Goal: Task Accomplishment & Management: Manage account settings

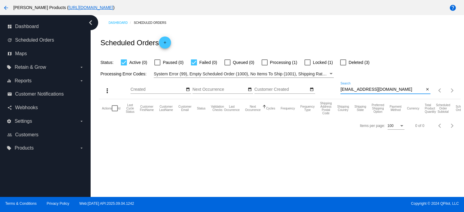
drag, startPoint x: 379, startPoint y: 90, endPoint x: 337, endPoint y: 92, distance: 42.0
click at [337, 92] on div "more_vert Sep Jan Feb Mar [DATE]" at bounding box center [280, 88] width 362 height 21
paste input "encorebulldogs@yahoo.com"
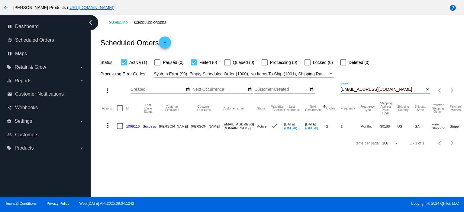
type input "encorebulldogs@yahoo.com"
click at [167, 46] on mat-icon "add" at bounding box center [164, 43] width 7 height 7
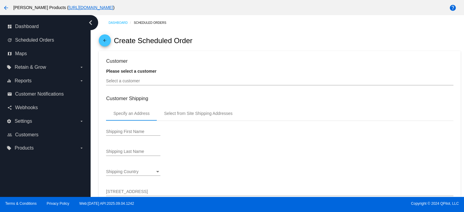
type input "10/15/2025"
click at [144, 83] on input "Select a customer" at bounding box center [279, 81] width 347 height 5
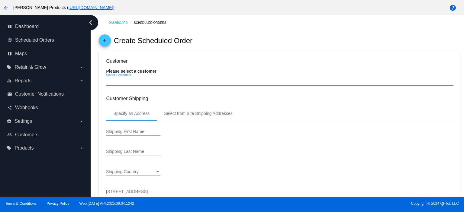
paste input "encorebulldogs@yahoo.com"
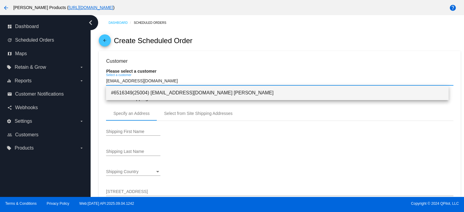
type input "encorebulldogs@yahoo.com"
click at [168, 93] on span "#6516349(25004) encorebulldogs@yahoo.com Kevin Mason" at bounding box center [277, 93] width 333 height 15
type input "Kevin"
type input "Mason"
type input "612 Stone Hill Drive"
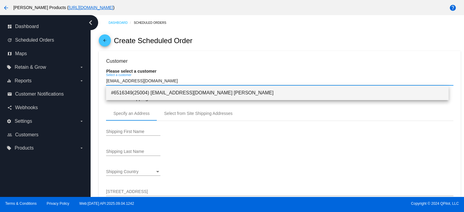
type input "Woodstock"
type input "30188"
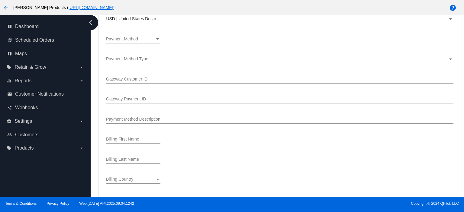
scroll to position [403, 0]
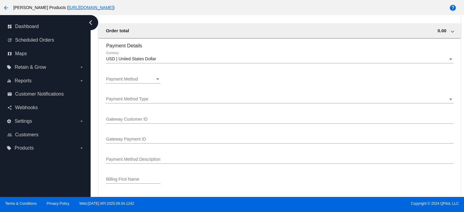
click at [144, 82] on div "Payment Method" at bounding box center [130, 79] width 49 height 5
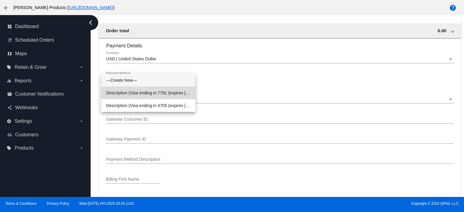
click at [146, 92] on span "Description (Visa ending in 7791 (expires 06/27)) GatewayCustomerId (cus_S2WRT4…" at bounding box center [148, 93] width 85 height 13
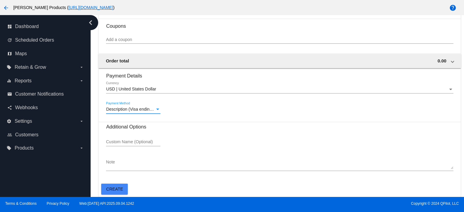
scroll to position [333, 0]
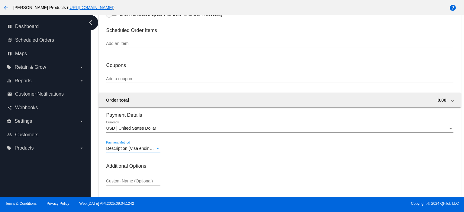
click at [118, 80] on input "Add a coupon" at bounding box center [279, 79] width 347 height 5
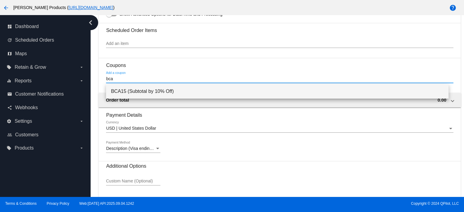
type input "bca"
click at [126, 89] on span "BCA15 (Subtotal by 10% Off)" at bounding box center [277, 91] width 333 height 15
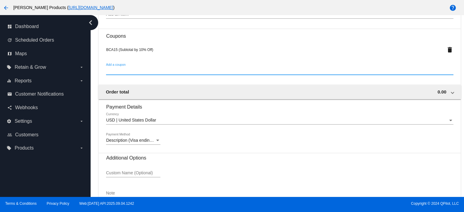
scroll to position [395, 0]
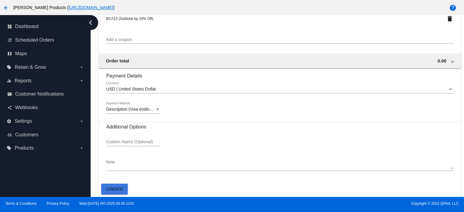
click at [122, 188] on span "Create" at bounding box center [114, 189] width 17 height 5
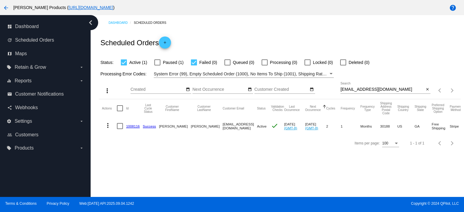
click at [159, 61] on div at bounding box center [157, 63] width 6 height 6
click at [157, 66] on input "Paused (1)" at bounding box center [157, 66] width 0 height 0
checkbox input "true"
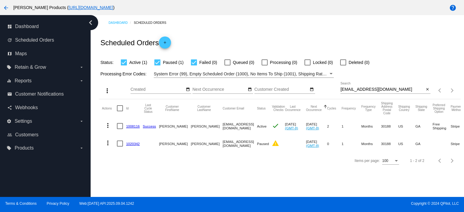
click at [134, 144] on link "1020342" at bounding box center [133, 144] width 14 height 4
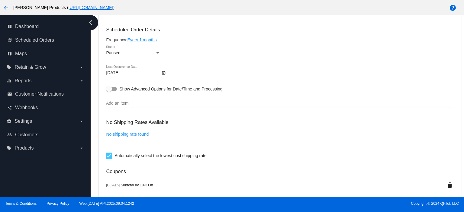
scroll to position [322, 0]
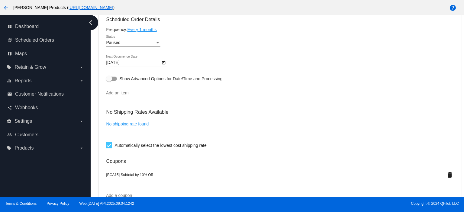
click at [115, 94] on input "Add an item" at bounding box center [279, 93] width 347 height 5
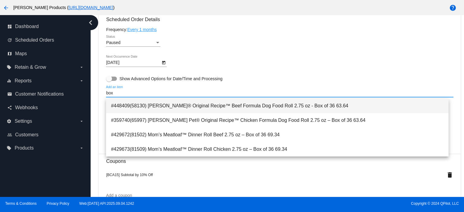
type input "box"
click at [228, 101] on span "#448409(58130) Lucy Pet® Original Recipe™ Beef Formula Dog Food Roll 2.75 oz - …" at bounding box center [277, 106] width 333 height 15
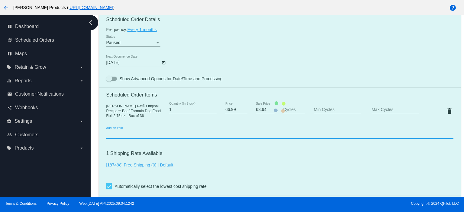
scroll to position [309, 0]
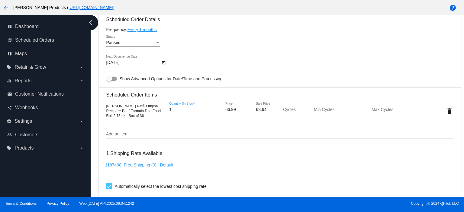
drag, startPoint x: 173, startPoint y: 112, endPoint x: 163, endPoint y: 114, distance: 10.0
click at [164, 113] on div "1 Quantity (In Stock)" at bounding box center [193, 110] width 58 height 17
type input "2"
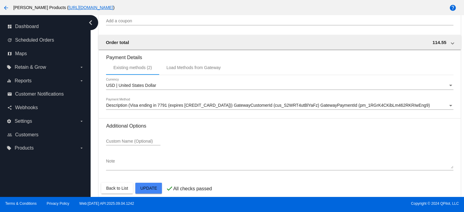
scroll to position [534, 0]
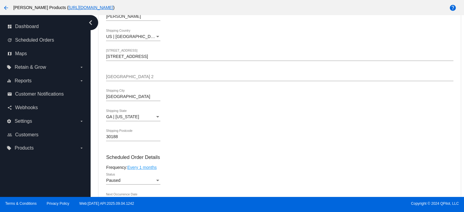
scroll to position [292, 0]
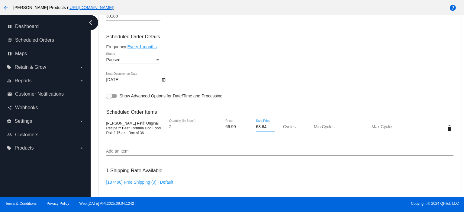
click at [130, 63] on mat-card "Customer 6516349: Kevin Mason encorebulldogs@yahoo.com Customer Shipping Enter …" at bounding box center [280, 125] width 362 height 626
click at [123, 61] on div "Paused" at bounding box center [130, 60] width 49 height 5
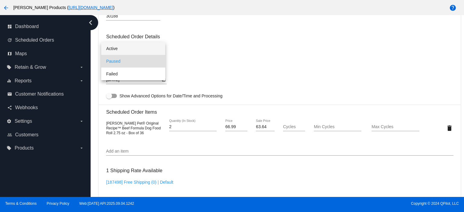
click at [121, 50] on span "Active" at bounding box center [133, 48] width 54 height 13
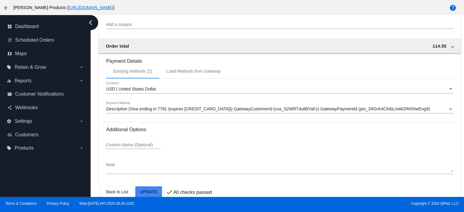
scroll to position [534, 0]
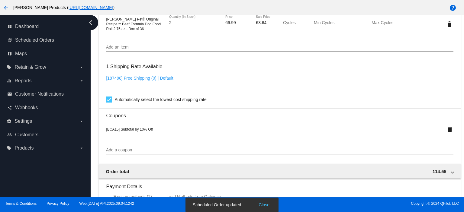
scroll to position [413, 0]
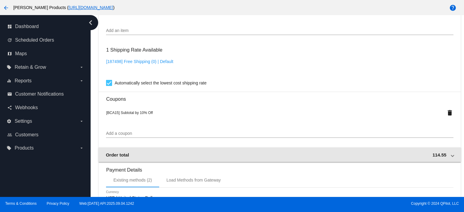
click at [451, 157] on span at bounding box center [452, 155] width 2 height 5
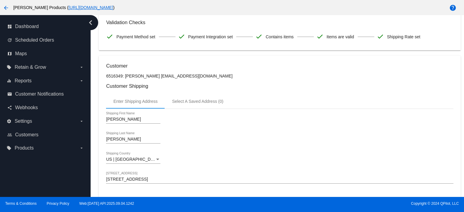
scroll to position [0, 0]
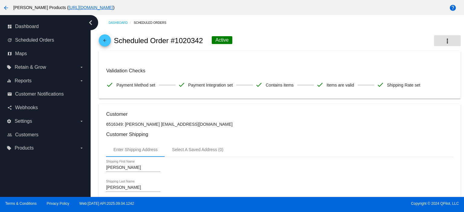
click at [444, 43] on mat-icon "more_vert" at bounding box center [447, 40] width 7 height 7
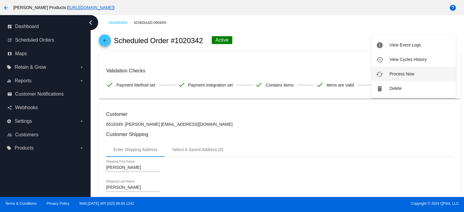
click at [416, 71] on button "cached Process Now" at bounding box center [413, 74] width 85 height 15
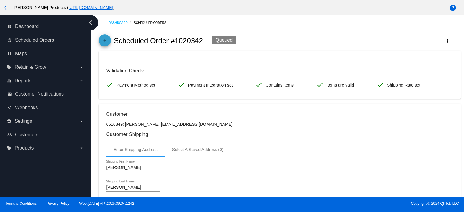
click at [106, 43] on mat-icon "arrow_back" at bounding box center [104, 41] width 7 height 7
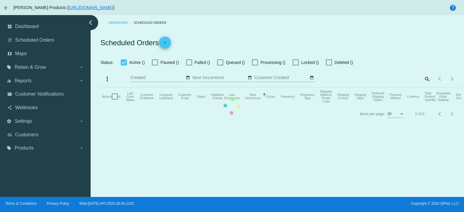
checkbox input "true"
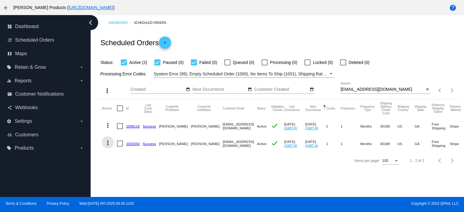
click at [105, 145] on mat-icon "more_vert" at bounding box center [107, 143] width 7 height 7
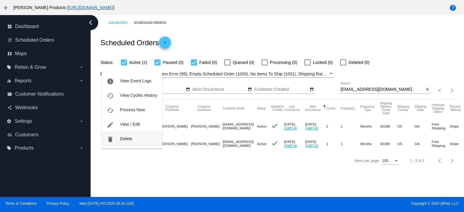
click at [121, 141] on span "Delete" at bounding box center [126, 139] width 12 height 5
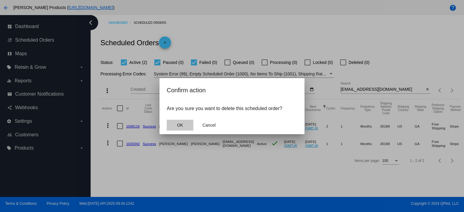
click at [185, 124] on button "OK" at bounding box center [180, 125] width 27 height 11
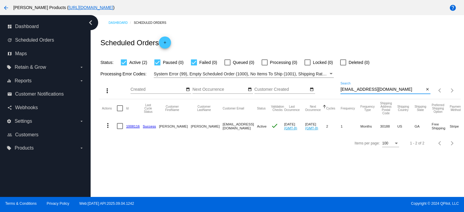
drag, startPoint x: 396, startPoint y: 90, endPoint x: 335, endPoint y: 92, distance: 61.4
click at [335, 92] on div "more_vert Sep Jan Feb Mar [DATE]" at bounding box center [280, 88] width 362 height 21
paste input "jim.redner@gmail"
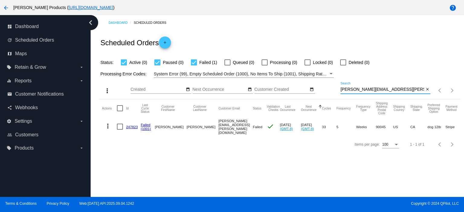
type input "jim.redner@gmail.com"
click at [131, 127] on link "247823" at bounding box center [132, 127] width 12 height 4
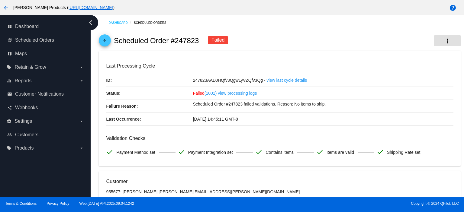
click at [444, 41] on mat-icon "more_vert" at bounding box center [447, 40] width 7 height 7
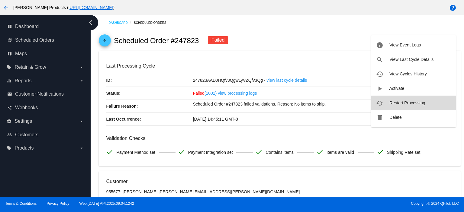
click at [408, 102] on span "Restart Processing" at bounding box center [408, 103] width 36 height 5
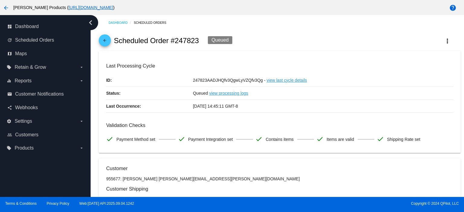
click at [102, 42] on mat-icon "arrow_back" at bounding box center [104, 41] width 7 height 7
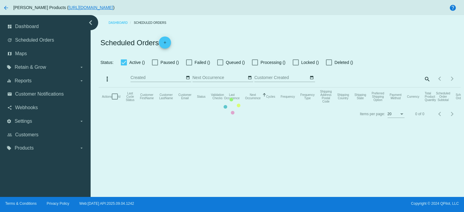
checkbox input "true"
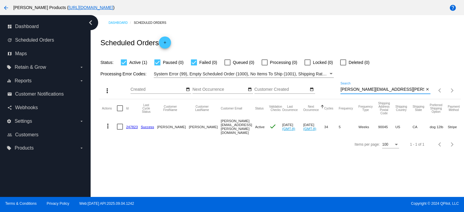
drag, startPoint x: 386, startPoint y: 89, endPoint x: 326, endPoint y: 93, distance: 59.9
click at [325, 93] on div "more_vert Sep Jan Feb Mar [DATE]" at bounding box center [280, 88] width 362 height 21
paste input "nicki.cotti"
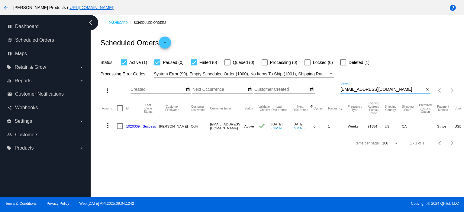
drag, startPoint x: 381, startPoint y: 91, endPoint x: 334, endPoint y: 94, distance: 47.3
click at [334, 94] on div "more_vert Sep Jan Feb Mar [DATE]" at bounding box center [280, 88] width 362 height 21
paste input "wolfpak878@yahoo"
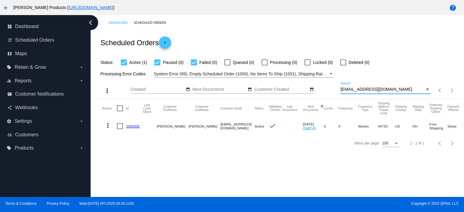
type input "wolfpak878@yahoo.com"
click at [134, 125] on link "1020332" at bounding box center [133, 127] width 14 height 4
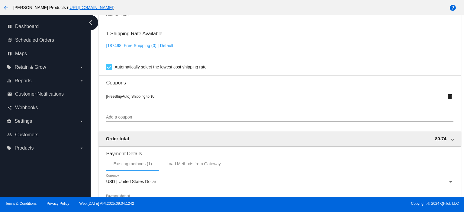
scroll to position [443, 0]
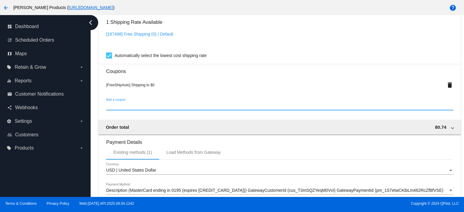
click at [115, 108] on input "Add a coupon" at bounding box center [279, 106] width 347 height 5
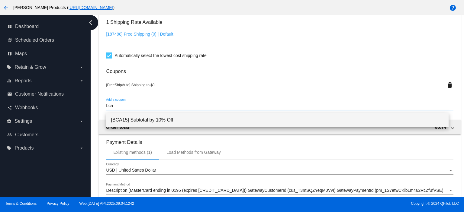
type input "bca"
click at [129, 123] on span "[BCA15] Subtotal by 10% Off" at bounding box center [277, 120] width 333 height 15
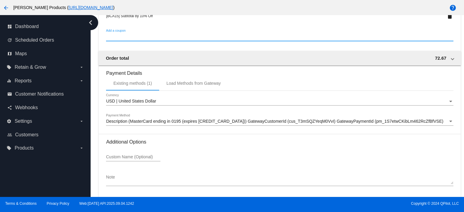
scroll to position [549, 0]
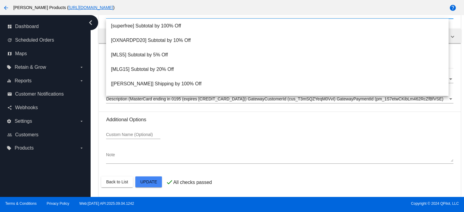
click at [374, 156] on textarea "Note" at bounding box center [279, 158] width 347 height 10
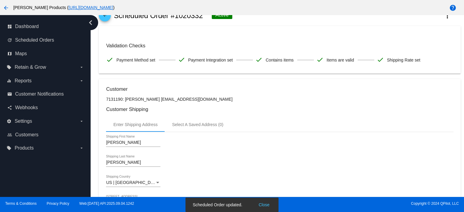
scroll to position [0, 0]
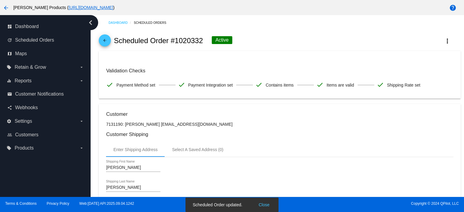
click at [106, 41] on mat-icon "arrow_back" at bounding box center [104, 41] width 7 height 7
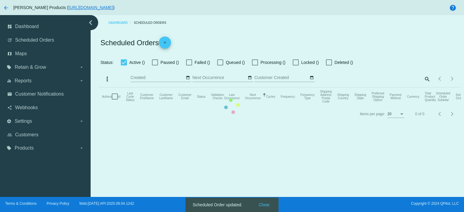
checkbox input "true"
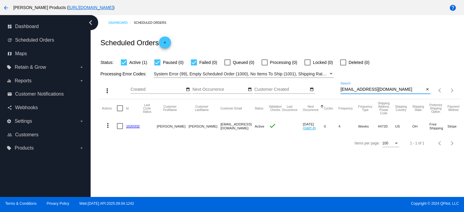
drag, startPoint x: 386, startPoint y: 89, endPoint x: 285, endPoint y: 87, distance: 101.6
click at [312, 90] on div "more_vert Sep Jan Feb Mar [DATE]" at bounding box center [280, 88] width 362 height 21
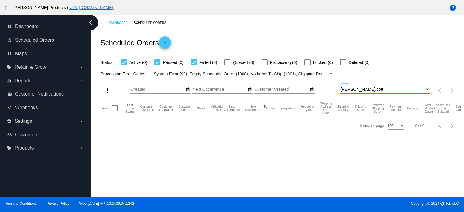
drag, startPoint x: 358, startPoint y: 90, endPoint x: 340, endPoint y: 91, distance: 17.9
click at [340, 91] on div "more_vert Sep Jan Feb Mar [DATE]" at bounding box center [280, 88] width 362 height 21
paste input "cki.co"
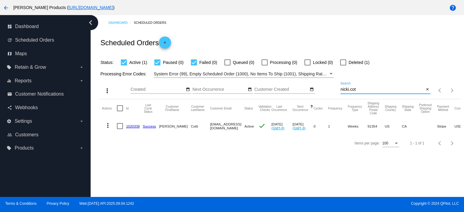
type input "nicki.cot"
click at [129, 126] on link "1020339" at bounding box center [133, 127] width 14 height 4
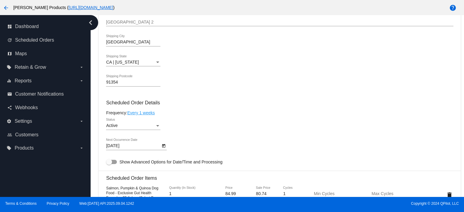
scroll to position [322, 0]
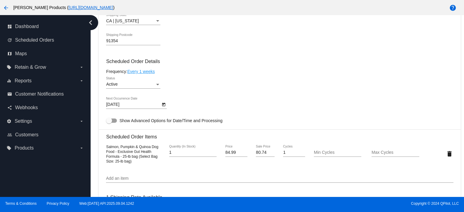
click at [146, 71] on link "Every 1 weeks" at bounding box center [141, 71] width 28 height 5
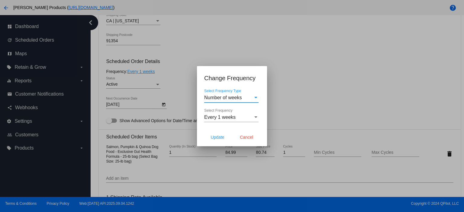
click at [225, 98] on span "Number of weeks" at bounding box center [223, 97] width 38 height 5
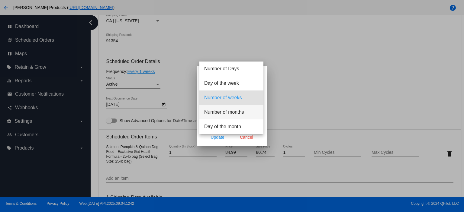
click at [231, 111] on span "Number of months" at bounding box center [231, 112] width 54 height 15
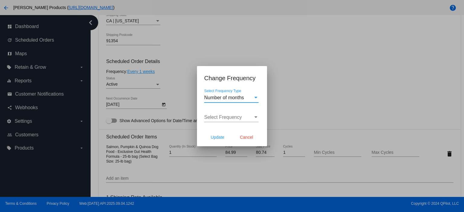
click at [226, 116] on span "Select Frequency" at bounding box center [223, 117] width 38 height 5
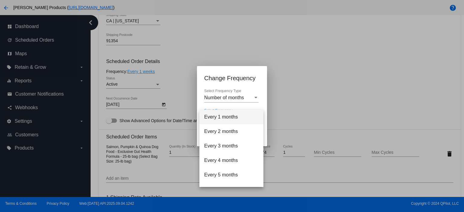
click at [226, 116] on span "Every 1 months" at bounding box center [231, 117] width 54 height 15
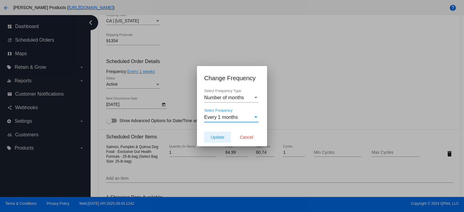
click at [219, 138] on span "Update" at bounding box center [218, 137] width 14 height 5
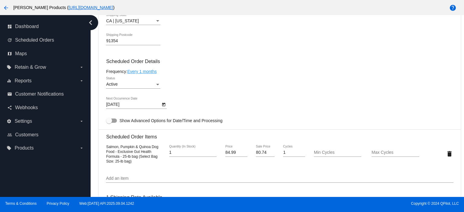
type input "10/15/2025"
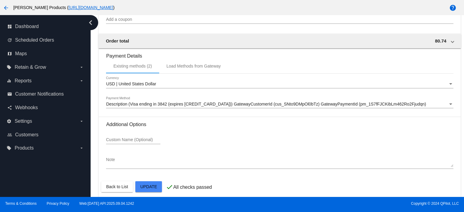
scroll to position [571, 0]
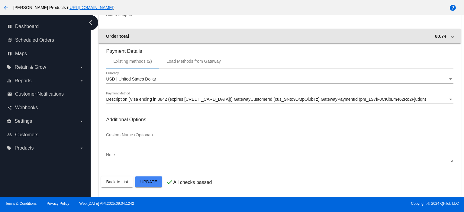
click at [384, 42] on mat-expansion-panel-header "Order total 80.74" at bounding box center [280, 36] width 362 height 15
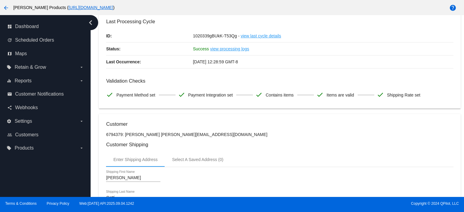
scroll to position [0, 0]
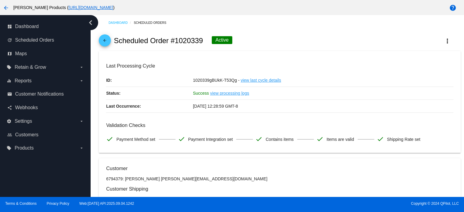
click at [102, 42] on mat-icon "arrow_back" at bounding box center [104, 41] width 7 height 7
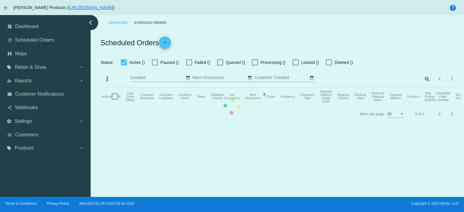
checkbox input "true"
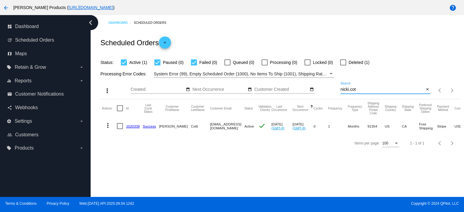
drag, startPoint x: 358, startPoint y: 90, endPoint x: 334, endPoint y: 90, distance: 23.9
click at [334, 90] on div "more_vert Sep Jan Feb Mar [DATE]" at bounding box center [280, 88] width 362 height 21
paste input "201946"
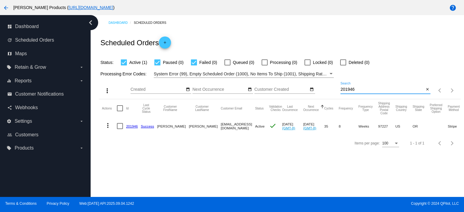
type input "201946"
click at [131, 126] on link "201946" at bounding box center [132, 127] width 12 height 4
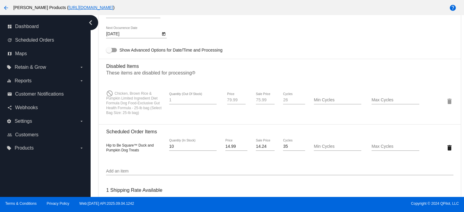
scroll to position [403, 0]
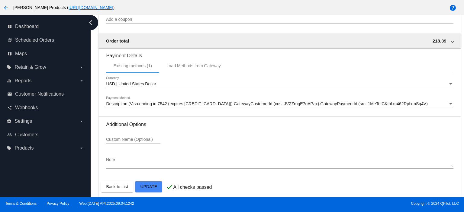
scroll to position [626, 0]
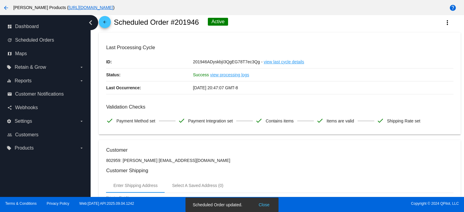
scroll to position [0, 0]
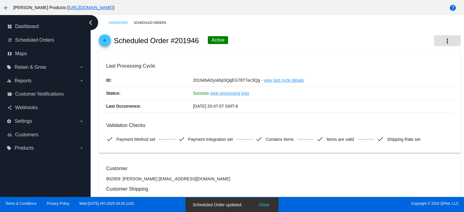
click at [444, 38] on mat-icon "more_vert" at bounding box center [447, 40] width 7 height 7
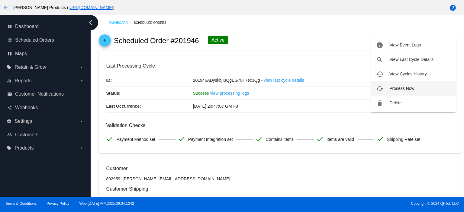
click at [407, 91] on button "cached Process Now" at bounding box center [413, 88] width 85 height 15
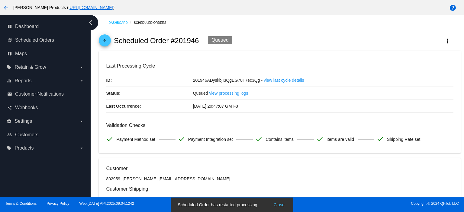
click at [106, 40] on mat-icon "arrow_back" at bounding box center [104, 41] width 7 height 7
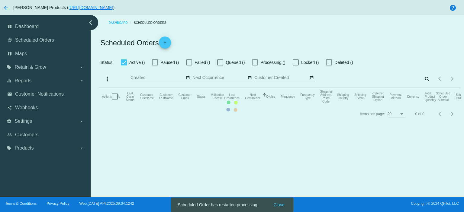
checkbox input "true"
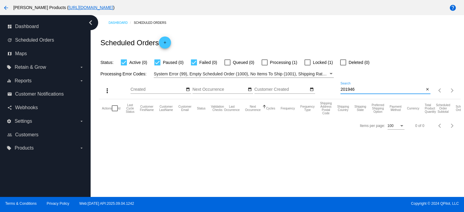
drag, startPoint x: 359, startPoint y: 88, endPoint x: 328, endPoint y: 92, distance: 31.7
click at [328, 92] on div "more_vert Sep Jan Feb Mar [DATE]" at bounding box center [280, 88] width 362 height 21
paste input "833574"
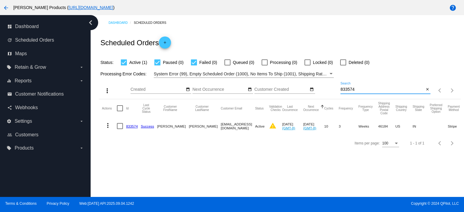
type input "833574"
click at [128, 126] on link "833574" at bounding box center [132, 127] width 12 height 4
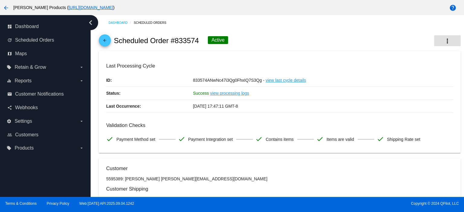
click at [444, 39] on mat-icon "more_vert" at bounding box center [447, 40] width 7 height 7
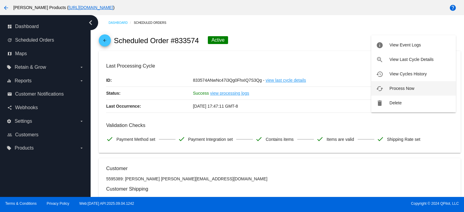
click at [421, 84] on button "cached Process Now" at bounding box center [413, 88] width 85 height 15
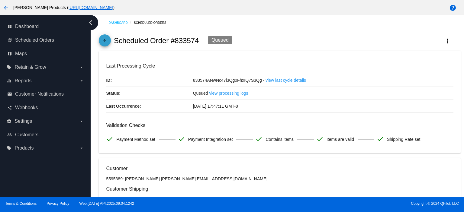
click at [101, 40] on mat-icon "arrow_back" at bounding box center [104, 41] width 7 height 7
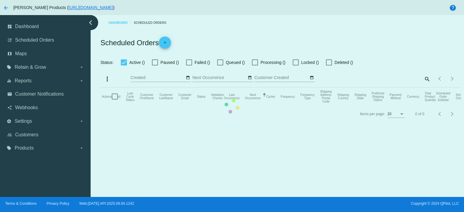
checkbox input "true"
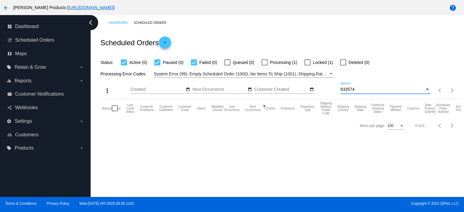
drag, startPoint x: 356, startPoint y: 90, endPoint x: 345, endPoint y: 88, distance: 10.8
click at [336, 88] on div "more_vert Sep Jan Feb Mar [DATE]" at bounding box center [280, 88] width 362 height 21
paste input "792077"
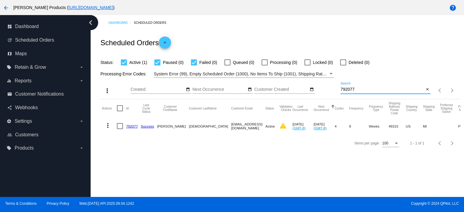
type input "792077"
click at [132, 126] on link "792077" at bounding box center [132, 127] width 12 height 4
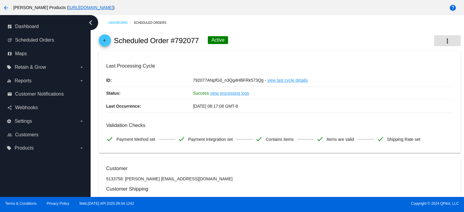
click at [444, 38] on mat-icon "more_vert" at bounding box center [447, 40] width 7 height 7
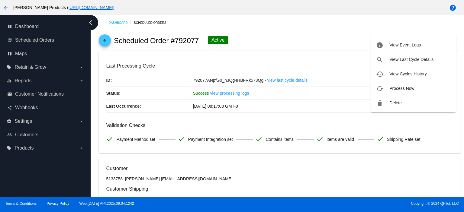
click at [297, 31] on div at bounding box center [232, 106] width 464 height 212
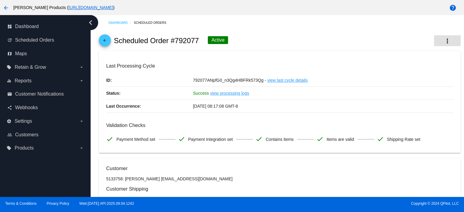
click at [444, 40] on mat-icon "more_vert" at bounding box center [447, 40] width 7 height 7
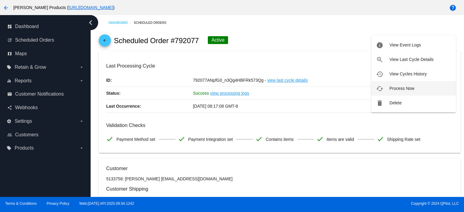
click at [414, 90] on span "Process Now" at bounding box center [402, 88] width 25 height 5
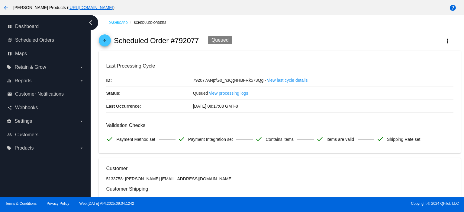
click at [105, 40] on mat-icon "arrow_back" at bounding box center [104, 41] width 7 height 7
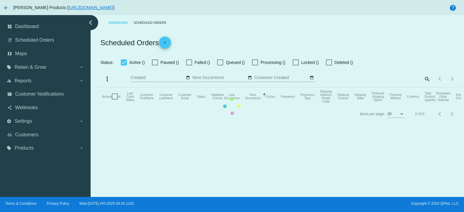
checkbox input "true"
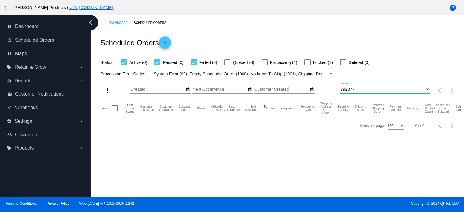
drag, startPoint x: 358, startPoint y: 89, endPoint x: 337, endPoint y: 90, distance: 20.9
click at [336, 90] on div "more_vert Sep Jan Feb Mar [DATE]" at bounding box center [280, 88] width 362 height 21
paste input "869531"
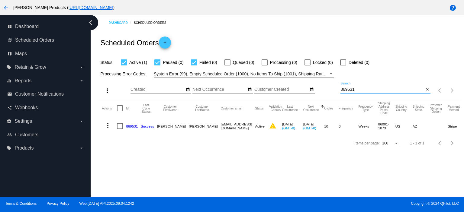
type input "869531"
click at [128, 126] on link "869531" at bounding box center [132, 127] width 12 height 4
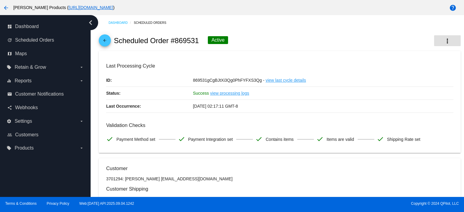
click at [444, 40] on mat-icon "more_vert" at bounding box center [447, 40] width 7 height 7
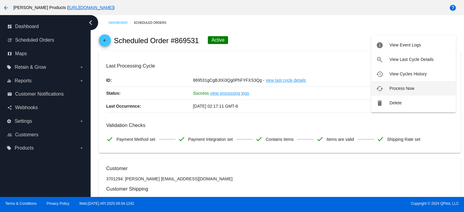
click at [409, 87] on span "Process Now" at bounding box center [402, 88] width 25 height 5
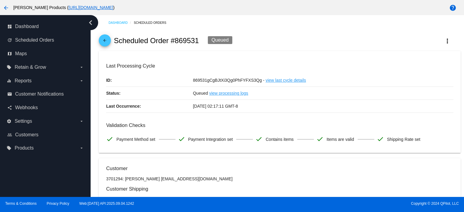
click at [103, 40] on mat-icon "arrow_back" at bounding box center [104, 41] width 7 height 7
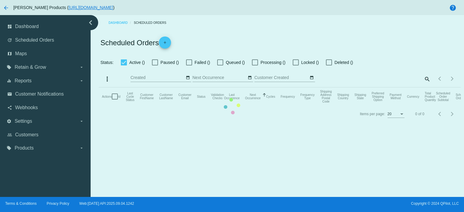
checkbox input "true"
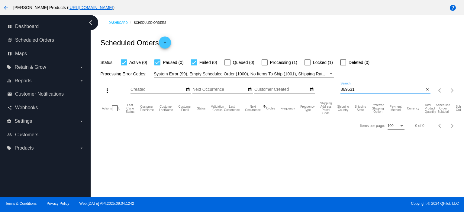
drag, startPoint x: 358, startPoint y: 89, endPoint x: 333, endPoint y: 90, distance: 24.5
click at [333, 90] on div "more_vert Sep Jan Feb Mar [DATE]" at bounding box center [280, 88] width 362 height 21
paste input "905639"
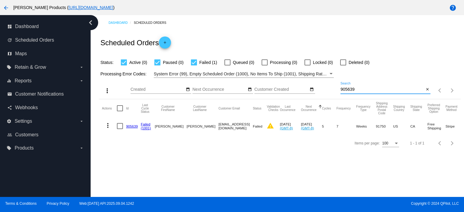
click at [341, 89] on input "905639" at bounding box center [383, 89] width 84 height 5
type input "905639"
click at [133, 126] on link "905639" at bounding box center [132, 127] width 12 height 4
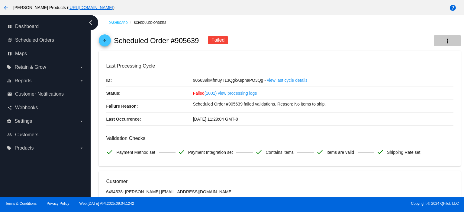
click at [444, 39] on mat-icon "more_vert" at bounding box center [447, 40] width 7 height 7
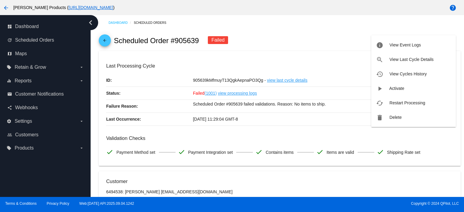
click at [321, 50] on div at bounding box center [232, 106] width 464 height 212
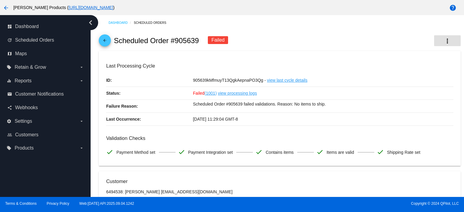
click at [438, 38] on button "more_vert" at bounding box center [447, 40] width 27 height 11
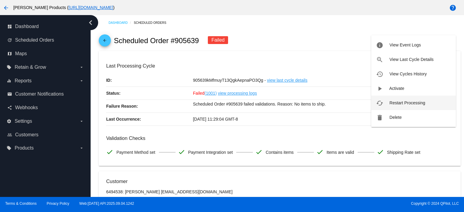
click at [405, 99] on button "cached Restart Processing" at bounding box center [413, 103] width 85 height 15
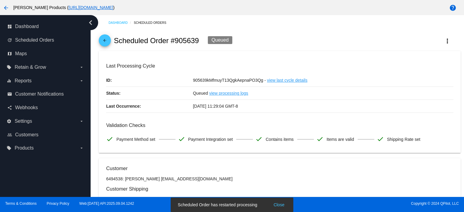
click at [106, 39] on mat-icon "arrow_back" at bounding box center [104, 41] width 7 height 7
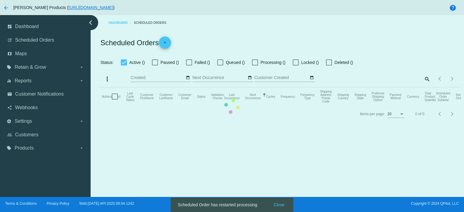
checkbox input "true"
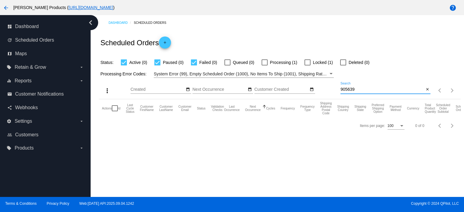
drag, startPoint x: 355, startPoint y: 89, endPoint x: 341, endPoint y: 92, distance: 14.8
click at [341, 92] on input "905639" at bounding box center [383, 89] width 84 height 5
paste input "85974"
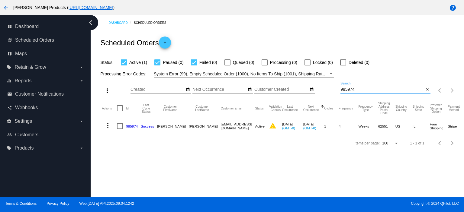
type input "985974"
click at [130, 127] on link "985974" at bounding box center [132, 127] width 12 height 4
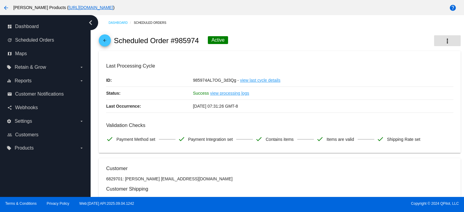
click at [444, 41] on mat-icon "more_vert" at bounding box center [447, 40] width 7 height 7
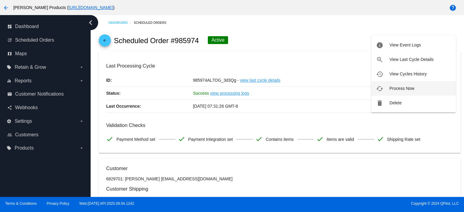
click at [413, 86] on span "Process Now" at bounding box center [402, 88] width 25 height 5
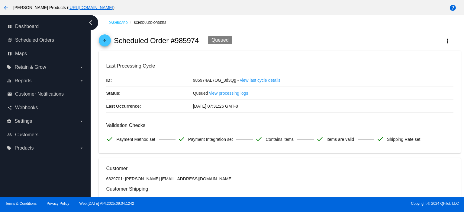
click at [106, 38] on mat-icon "arrow_back" at bounding box center [104, 41] width 7 height 7
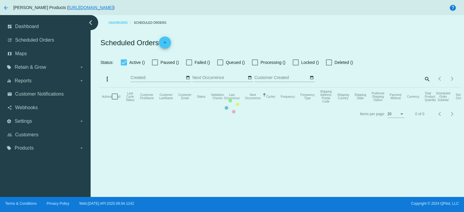
checkbox input "true"
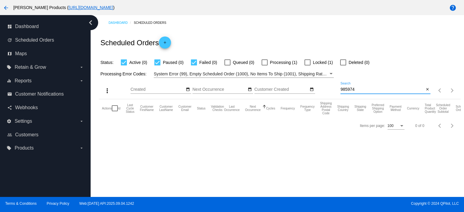
drag, startPoint x: 359, startPoint y: 90, endPoint x: 319, endPoint y: 93, distance: 40.3
click at [321, 93] on div "more_vert Sep Jan Feb Mar [DATE]" at bounding box center [280, 88] width 362 height 21
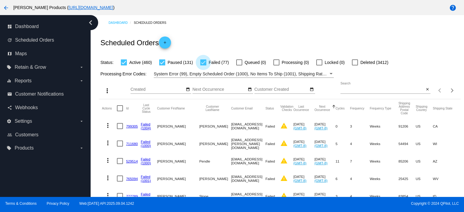
click at [204, 62] on div at bounding box center [203, 63] width 6 height 6
click at [203, 66] on input "Failed (77)" at bounding box center [203, 66] width 0 height 0
checkbox input "false"
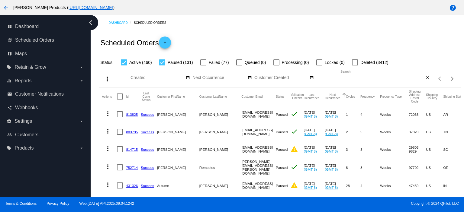
click at [341, 78] on input "Search" at bounding box center [383, 78] width 84 height 5
paste input "[PERSON_NAME][EMAIL_ADDRESS][DOMAIN_NAME]"
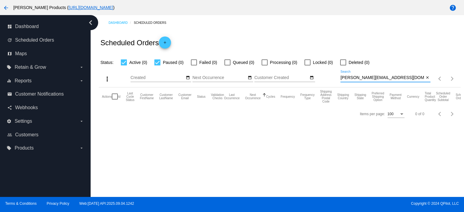
click at [342, 78] on input "[PERSON_NAME][EMAIL_ADDRESS][DOMAIN_NAME]" at bounding box center [383, 78] width 84 height 5
type input "[PERSON_NAME][EMAIL_ADDRESS][DOMAIN_NAME]"
click at [195, 61] on div at bounding box center [194, 63] width 6 height 6
click at [194, 66] on input "Failed (1)" at bounding box center [194, 66] width 0 height 0
checkbox input "true"
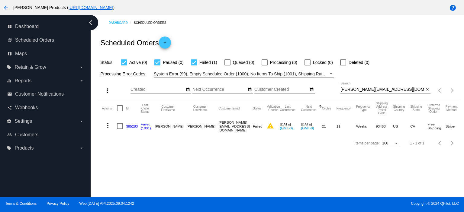
click at [132, 125] on link "385283" at bounding box center [132, 127] width 12 height 4
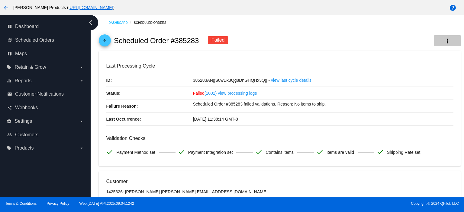
click at [444, 41] on mat-icon "more_vert" at bounding box center [447, 40] width 7 height 7
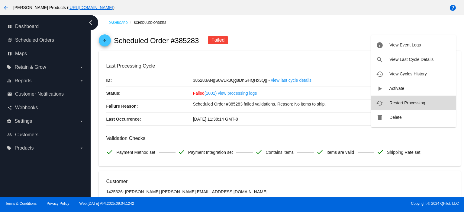
click at [407, 100] on button "cached Restart Processing" at bounding box center [413, 103] width 85 height 15
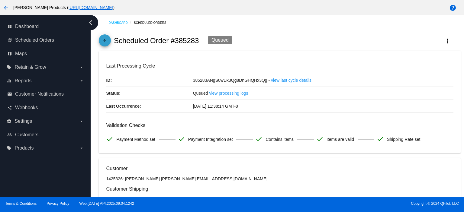
click at [104, 40] on mat-icon "arrow_back" at bounding box center [104, 41] width 7 height 7
